Goal: Navigation & Orientation: Find specific page/section

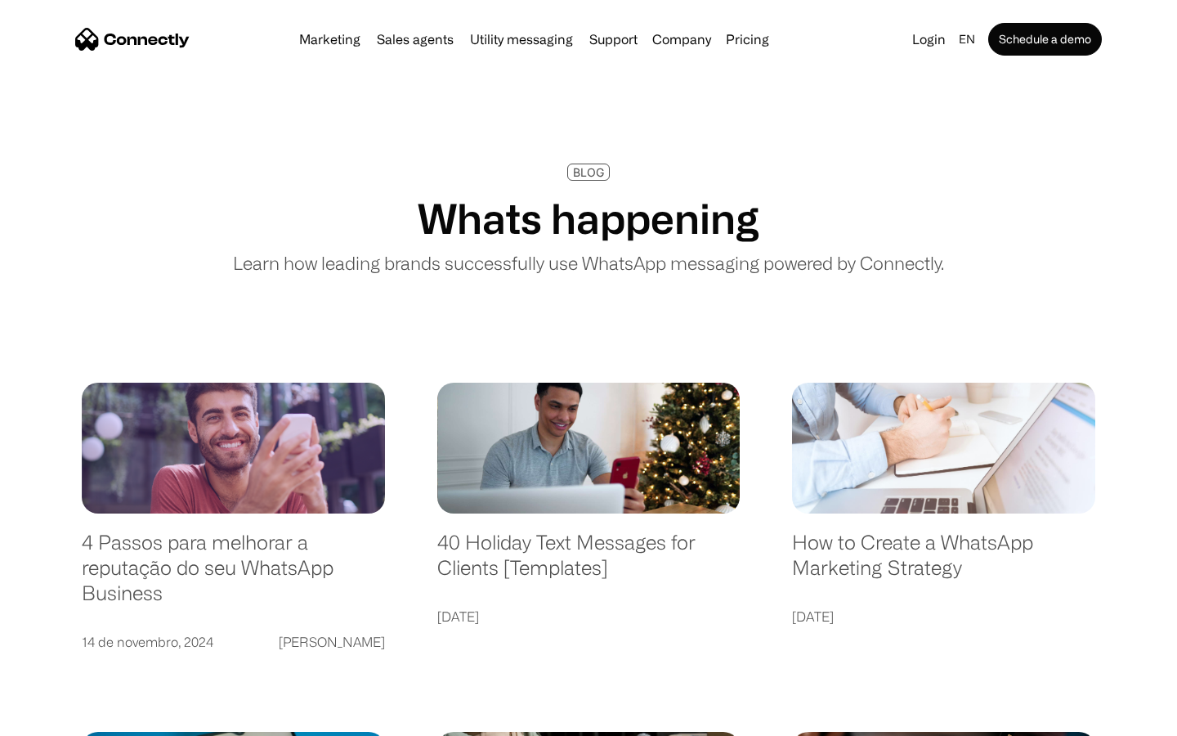
scroll to position [3140, 0]
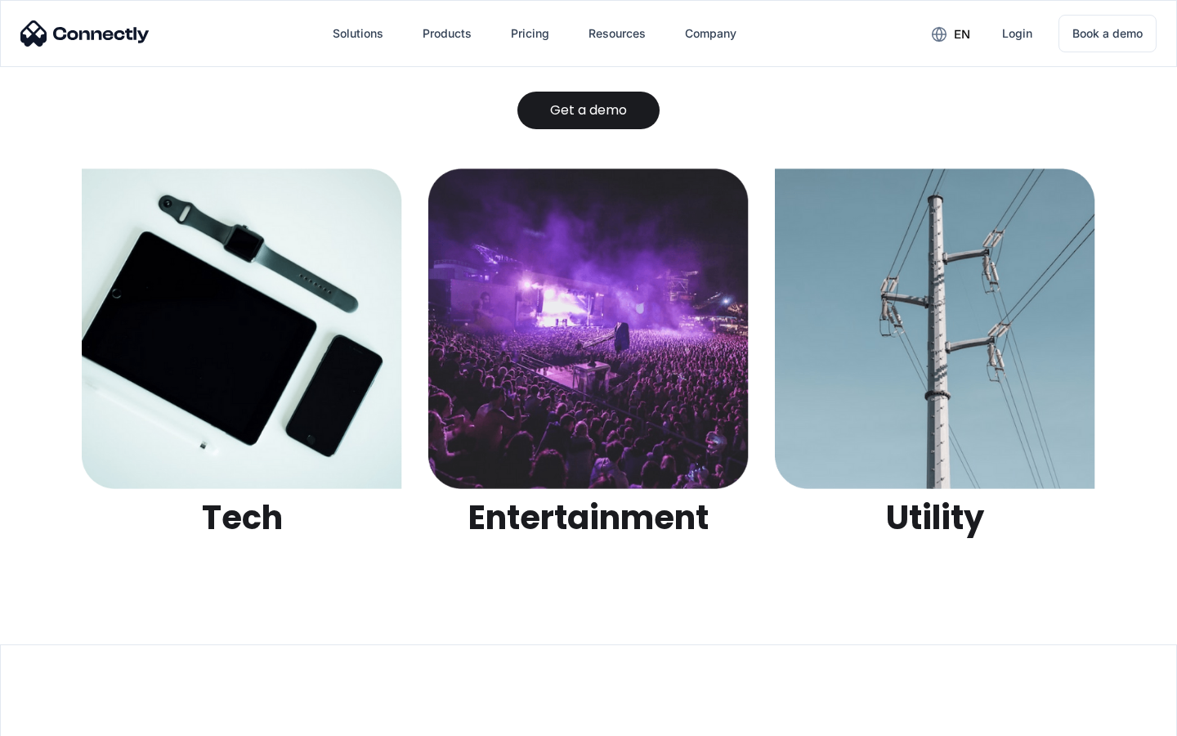
scroll to position [5156, 0]
